Goal: Task Accomplishment & Management: Manage account settings

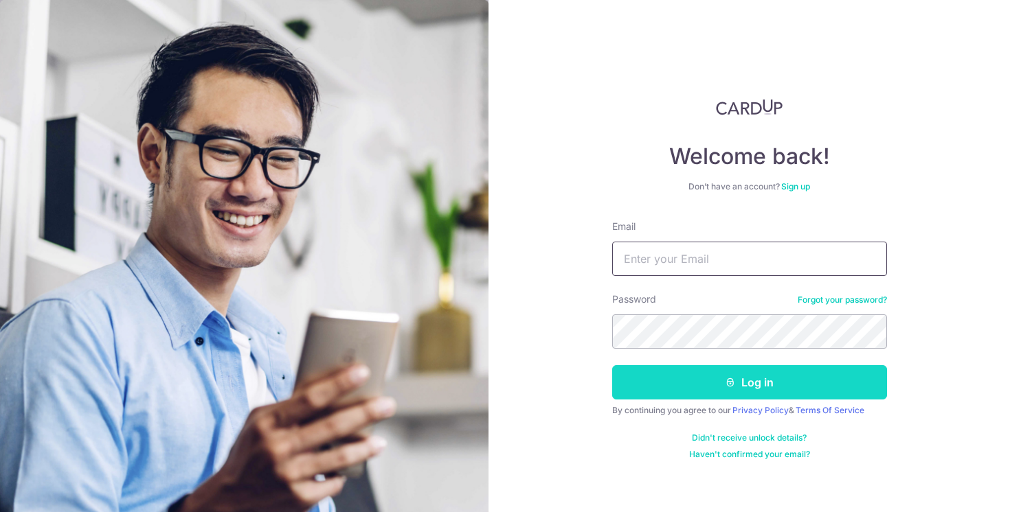
type input "[EMAIL_ADDRESS][DOMAIN_NAME]"
click at [753, 380] on button "Log in" at bounding box center [749, 382] width 275 height 34
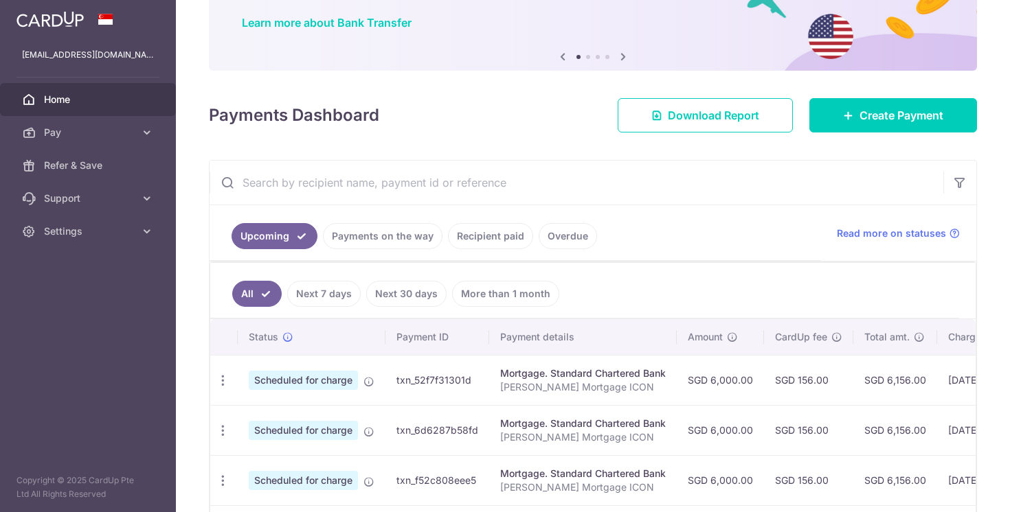
scroll to position [106, 0]
click at [380, 226] on link "Payments on the way" at bounding box center [383, 236] width 120 height 26
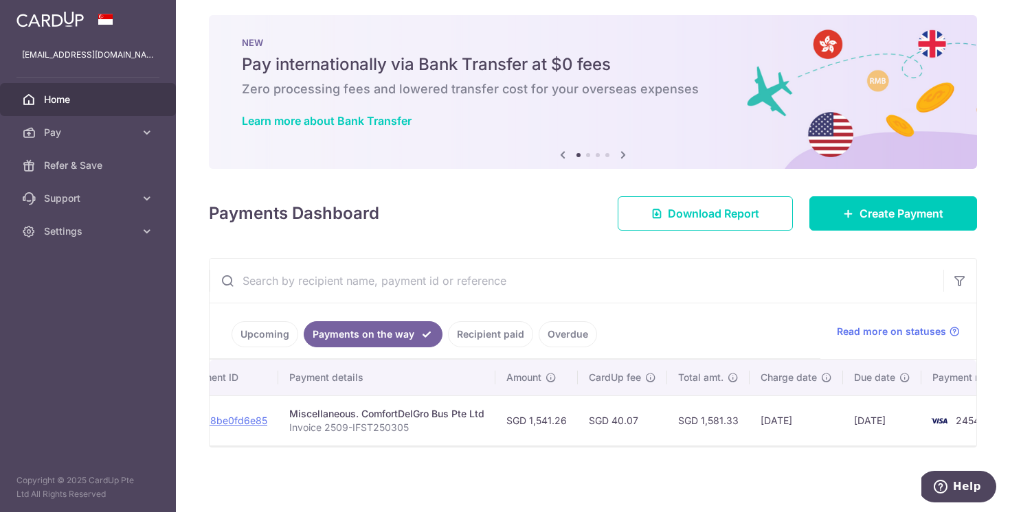
scroll to position [0, 235]
